Goal: Check status: Check status

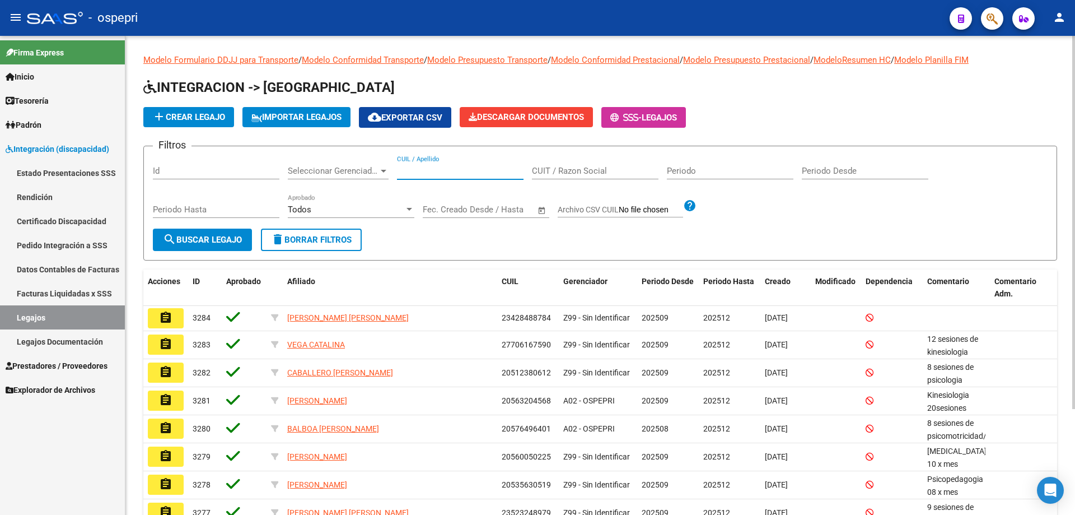
click at [429, 171] on input "CUIL / Apellido" at bounding box center [460, 171] width 127 height 10
paste input "56.006.735"
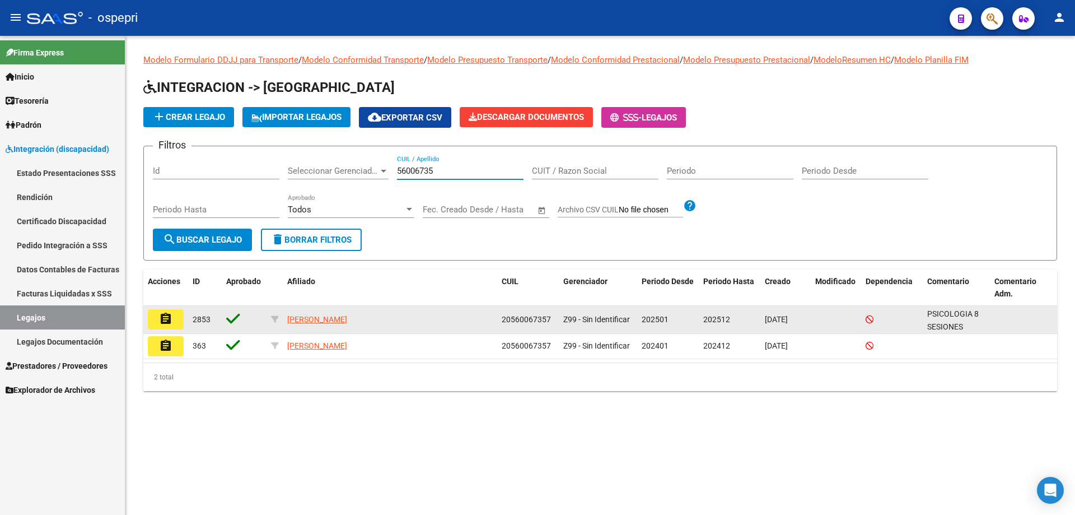
type input "56006735"
click at [174, 320] on button "assignment" at bounding box center [166, 319] width 36 height 20
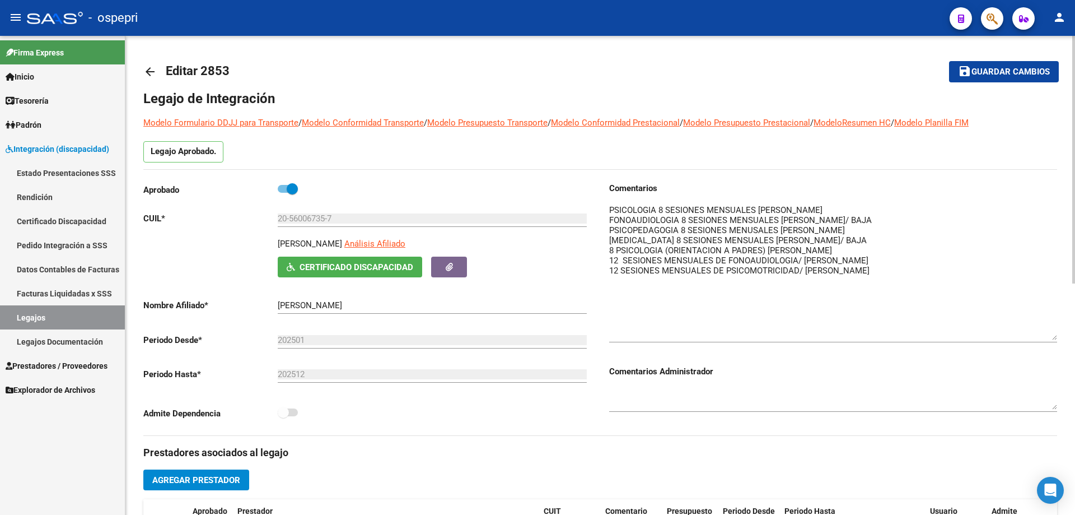
drag, startPoint x: 1053, startPoint y: 222, endPoint x: 1055, endPoint y: 337, distance: 114.8
click at [1055, 337] on textarea at bounding box center [833, 272] width 448 height 136
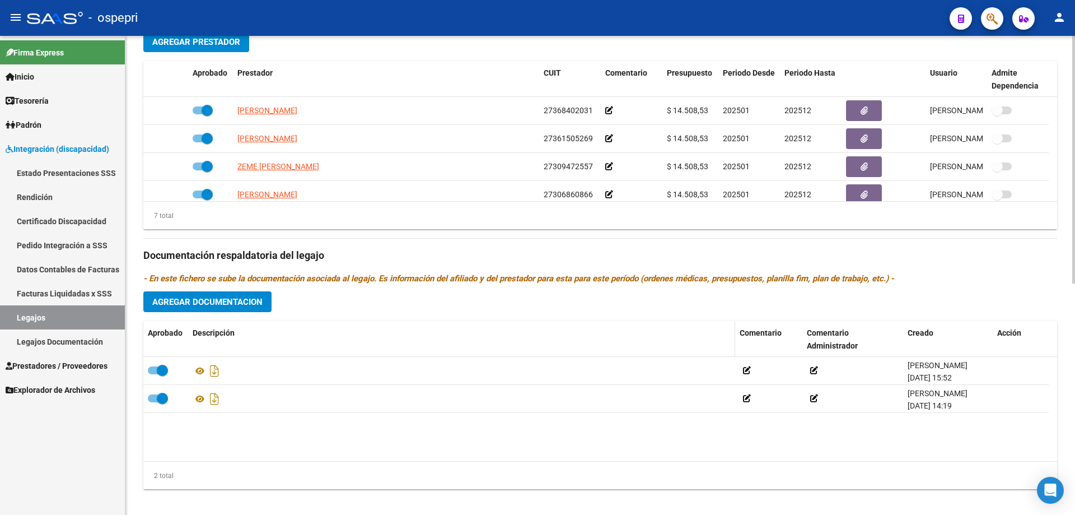
scroll to position [448, 0]
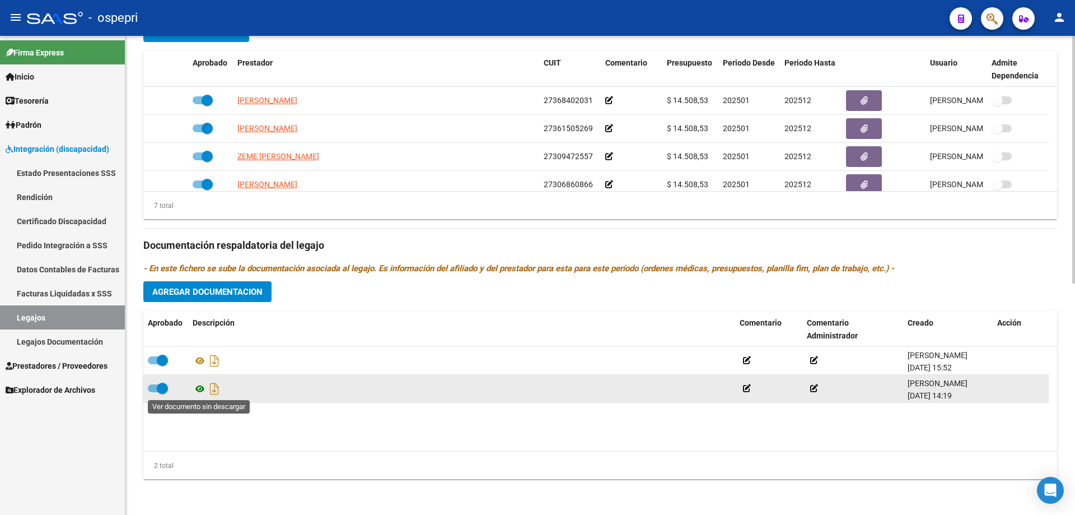
click at [198, 387] on icon at bounding box center [200, 388] width 15 height 13
click at [200, 390] on icon at bounding box center [200, 388] width 15 height 13
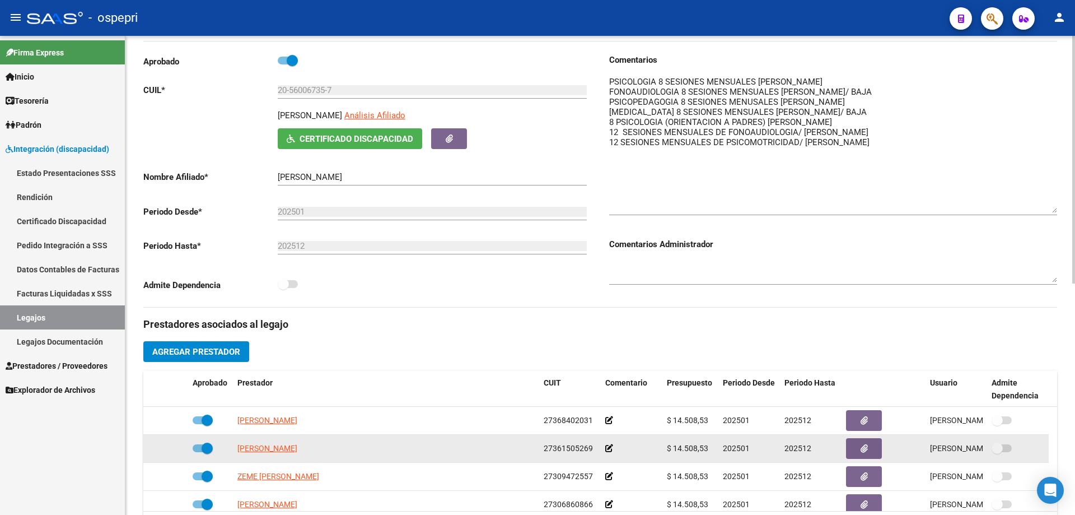
scroll to position [112, 0]
